Goal: Task Accomplishment & Management: Use online tool/utility

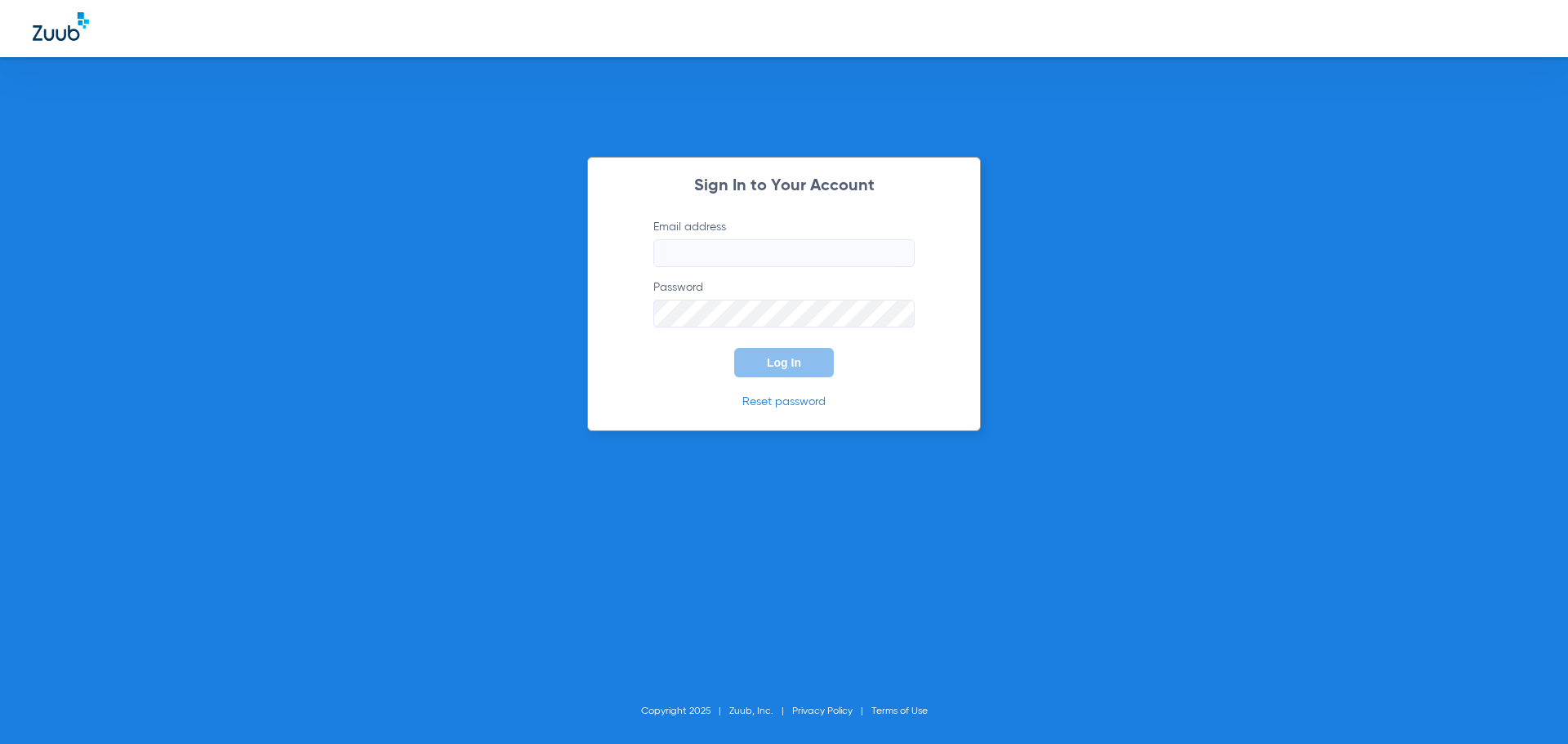
type input "[EMAIL_ADDRESS][DOMAIN_NAME]"
click at [772, 367] on span "Log In" at bounding box center [783, 363] width 34 height 13
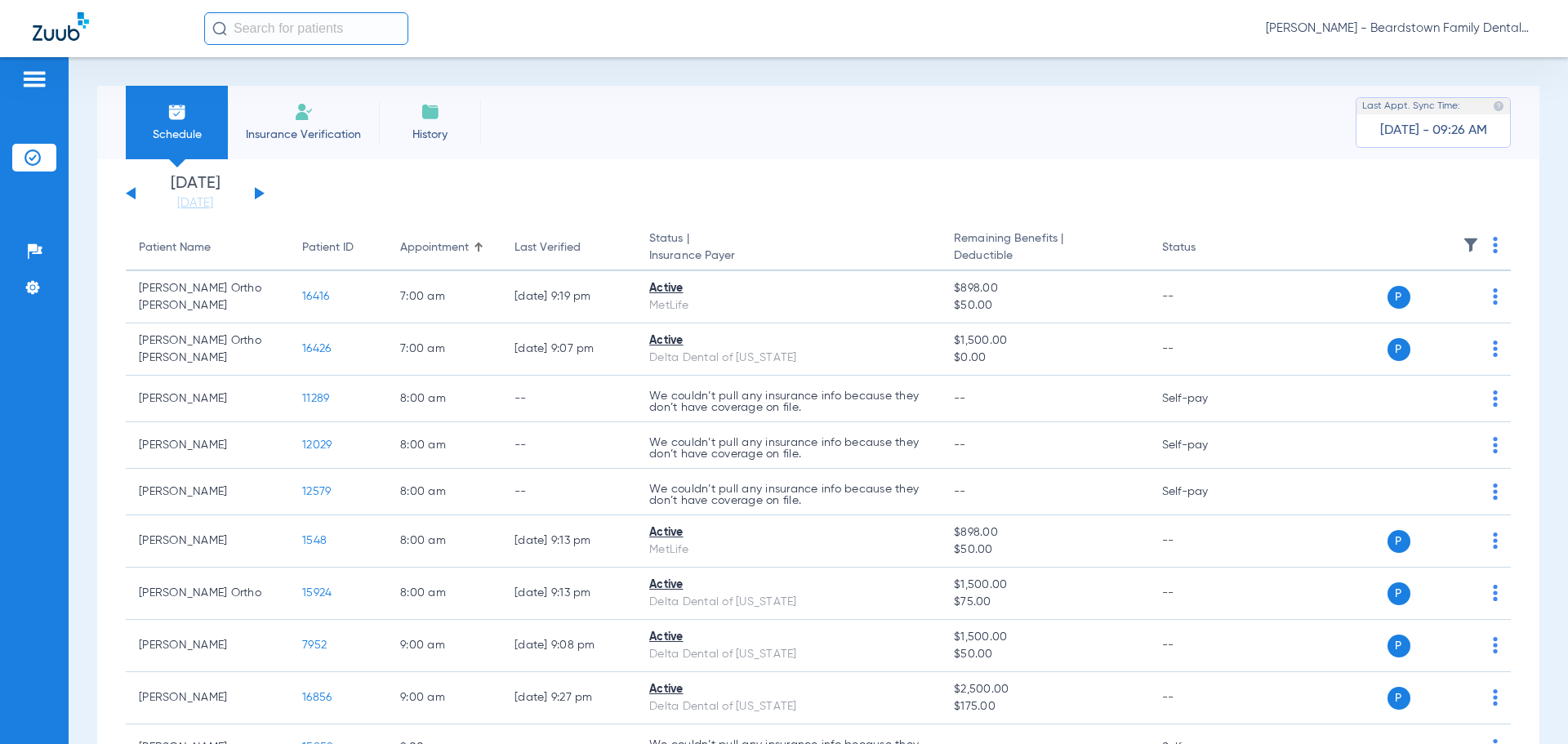
click at [261, 192] on div "[DATE] [DATE] [DATE] [DATE] [DATE] [DATE] [DATE] [DATE] [DATE] [DATE] [DATE] [D…" at bounding box center [195, 193] width 139 height 36
click at [261, 191] on div "[DATE] [DATE] [DATE] [DATE] [DATE] [DATE] [DATE] [DATE] [DATE] [DATE] [DATE] [D…" at bounding box center [195, 193] width 139 height 36
click at [257, 191] on button at bounding box center [259, 193] width 10 height 12
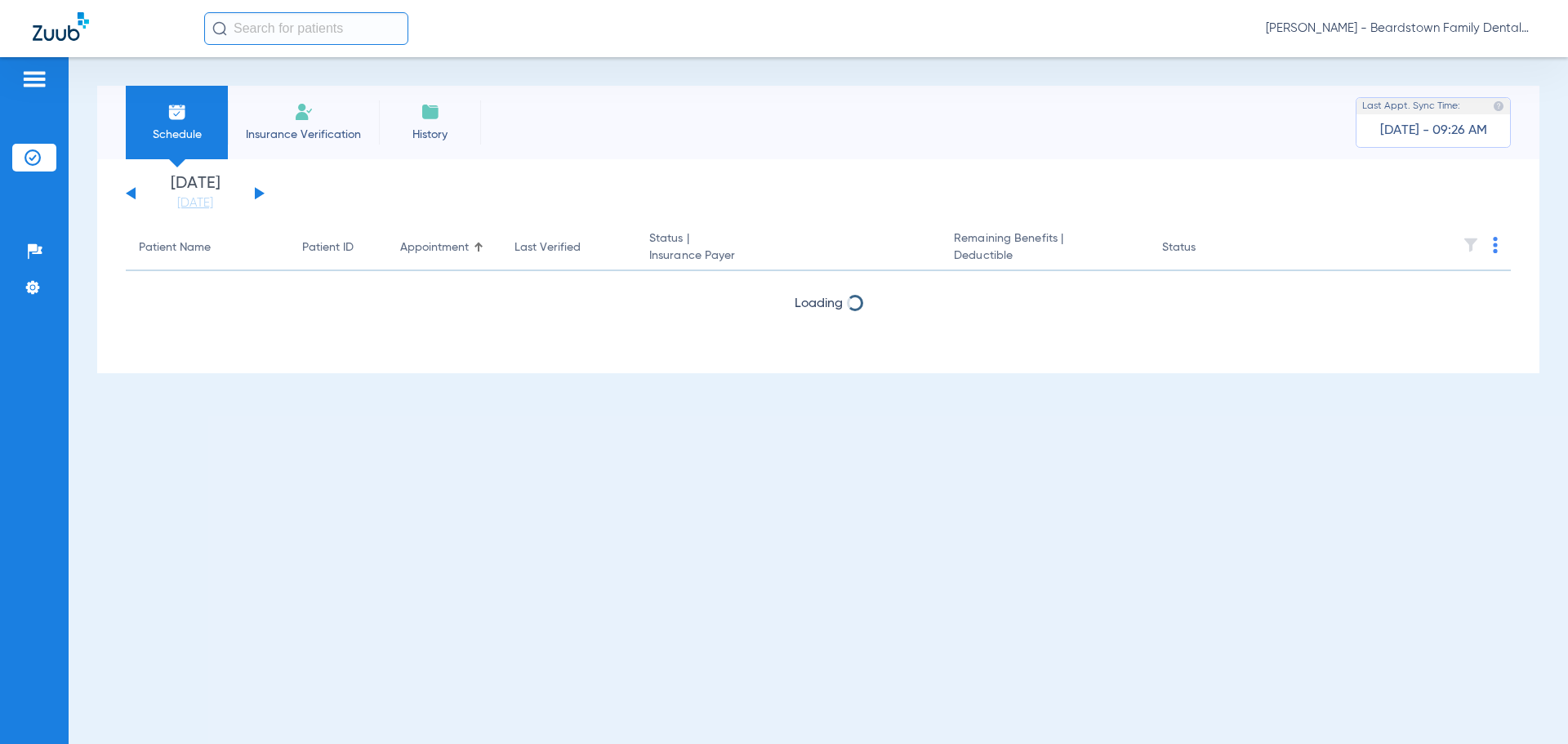
click at [257, 191] on button at bounding box center [259, 193] width 10 height 12
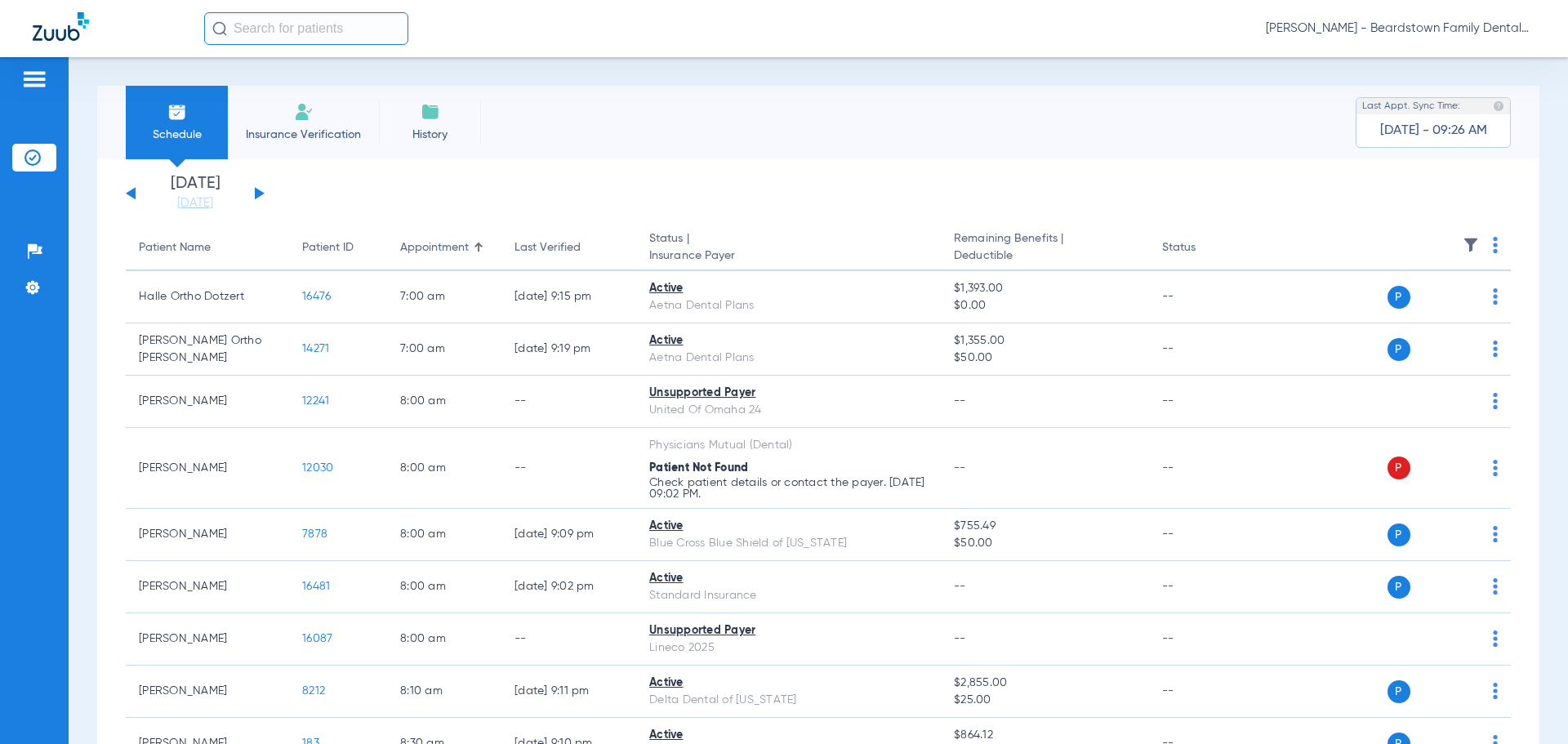
click at [1465, 243] on img at bounding box center [1471, 245] width 17 height 17
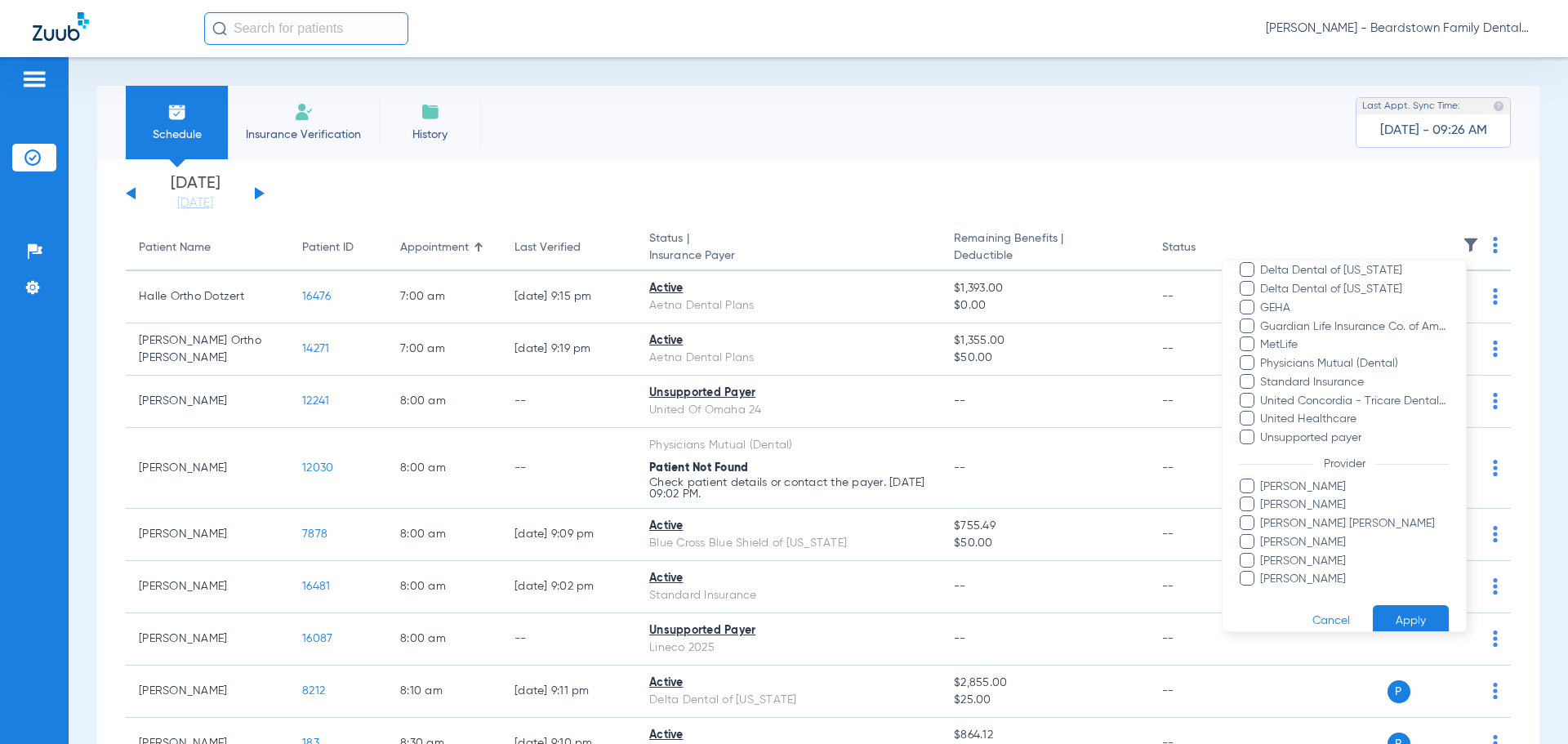
scroll to position [391, 0]
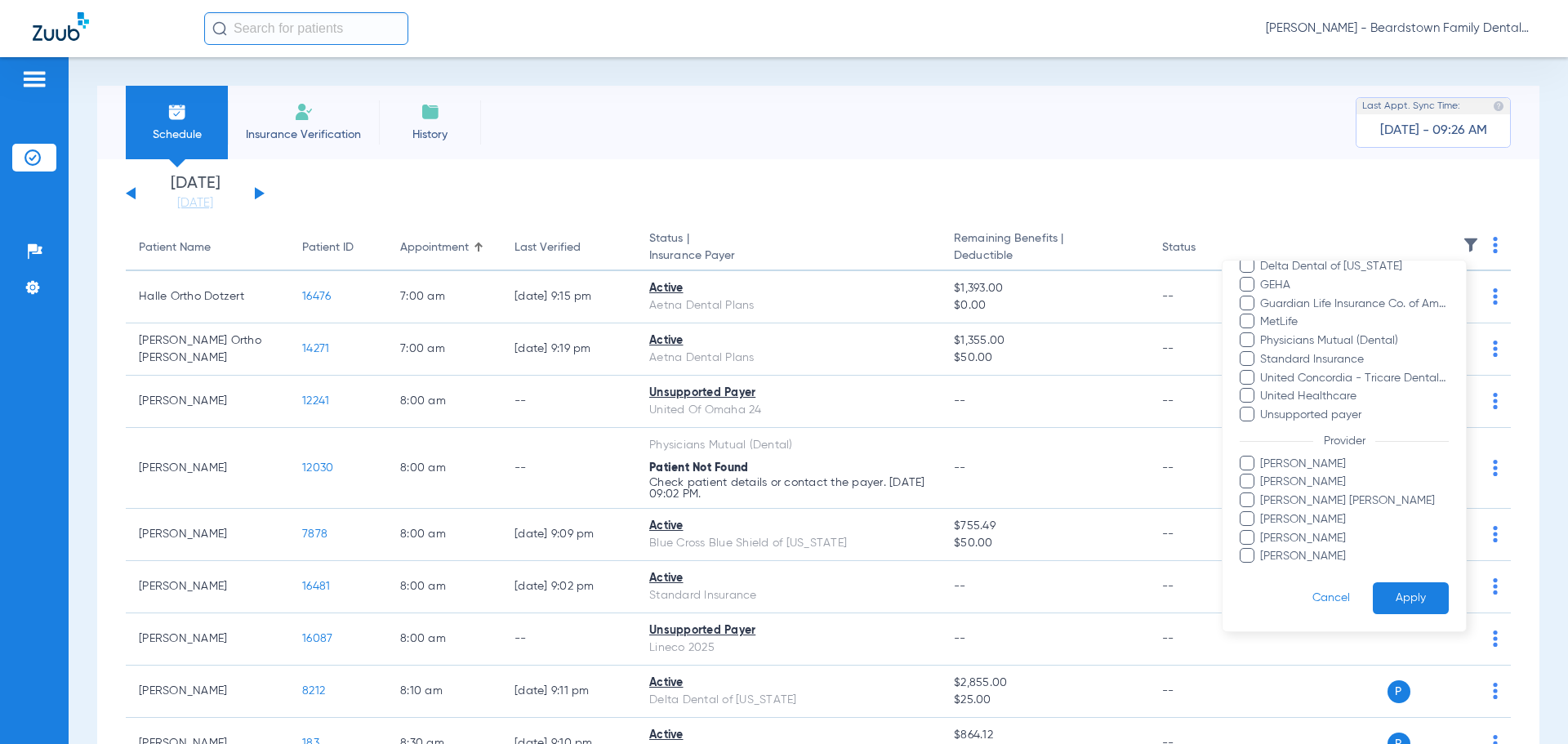
click at [1305, 487] on span "[PERSON_NAME]" at bounding box center [1354, 482] width 189 height 18
click at [1262, 493] on input "[PERSON_NAME]" at bounding box center [1262, 493] width 0 height 0
click at [1409, 602] on button "Apply" at bounding box center [1411, 598] width 76 height 31
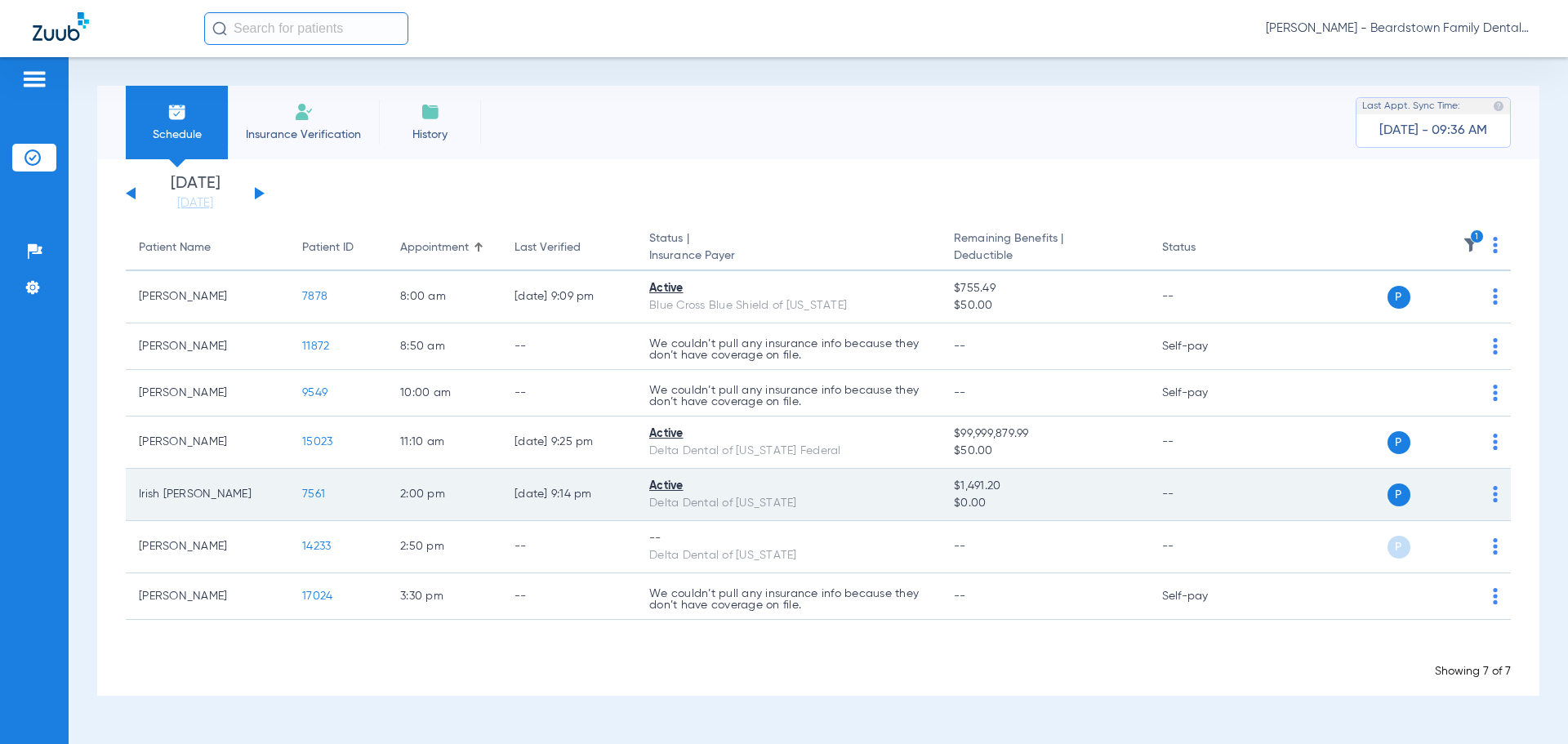
click at [1402, 488] on span "P" at bounding box center [1399, 495] width 23 height 23
click at [857, 501] on div "Delta Dental of [US_STATE]" at bounding box center [789, 503] width 279 height 18
